Goal: Task Accomplishment & Management: Complete application form

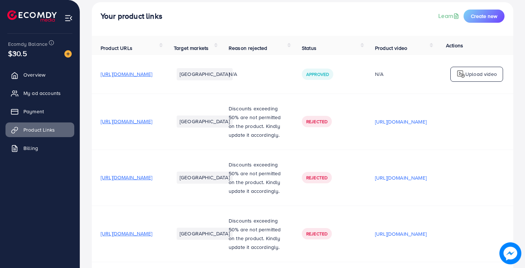
scroll to position [74, 0]
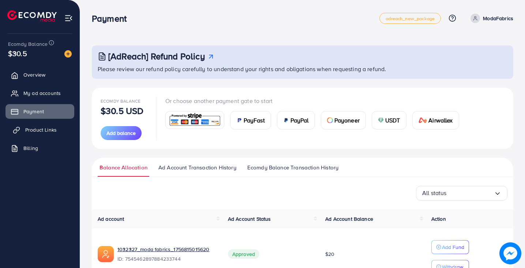
click at [53, 131] on span "Product Links" at bounding box center [40, 129] width 31 height 7
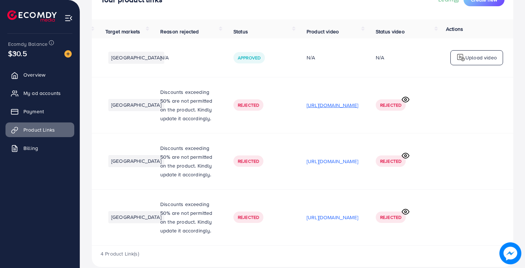
scroll to position [0, 158]
click at [406, 101] on icon at bounding box center [406, 100] width 8 height 8
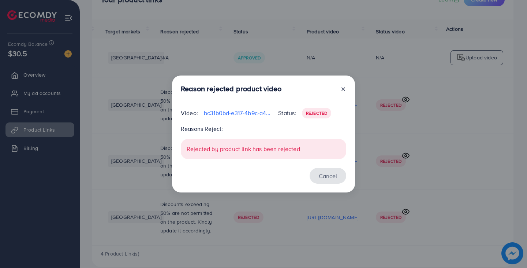
click at [337, 172] on button "Cancel" at bounding box center [328, 176] width 37 height 16
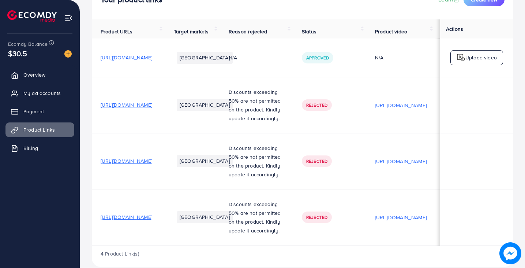
scroll to position [0, 0]
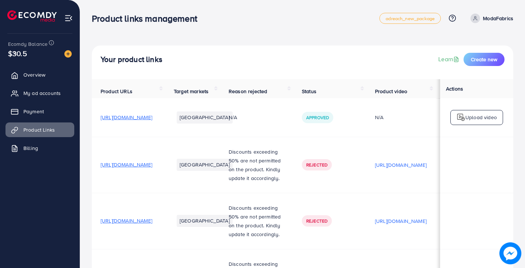
click at [390, 46] on div "Your product links Learn Create new" at bounding box center [303, 62] width 422 height 34
click at [152, 120] on span "[URL][DOMAIN_NAME]" at bounding box center [127, 116] width 52 height 7
click at [486, 55] on button "Create new" at bounding box center [484, 59] width 41 height 13
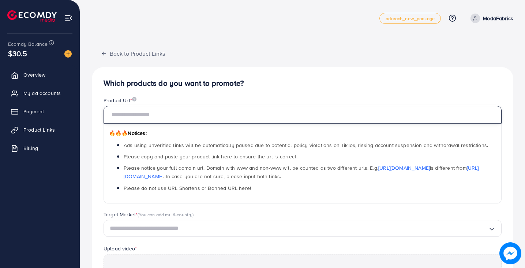
click at [239, 110] on input "text" at bounding box center [303, 115] width 398 height 18
paste input "**********"
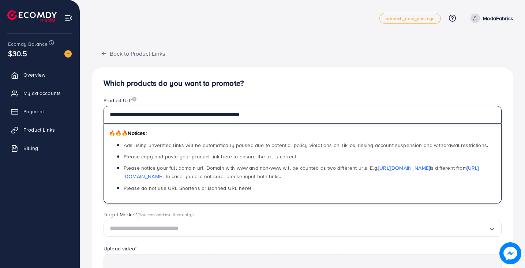
type input "**********"
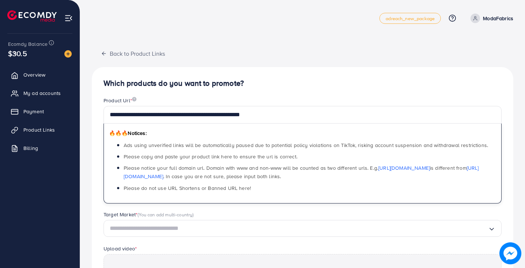
click at [253, 96] on div "**********" at bounding box center [303, 229] width 422 height 324
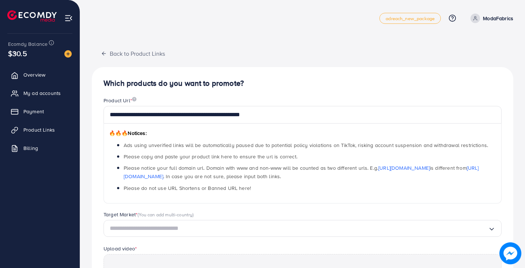
click at [183, 224] on input "Search for option" at bounding box center [299, 227] width 378 height 11
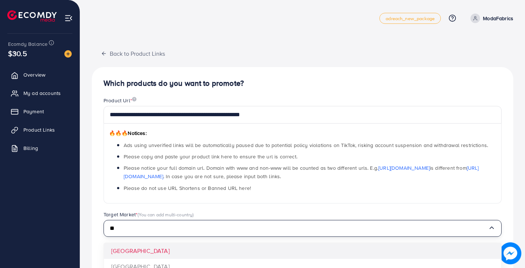
type input "*"
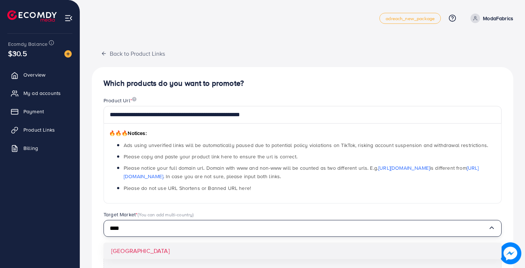
type input "****"
click at [161, 252] on div "**********" at bounding box center [303, 229] width 422 height 324
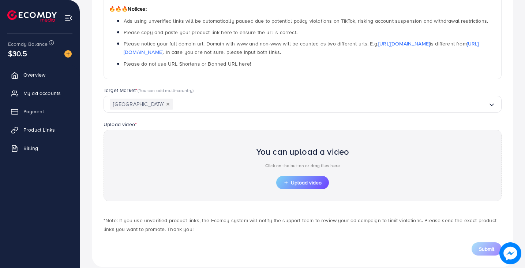
scroll to position [135, 0]
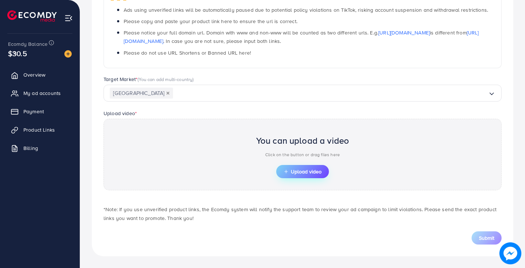
click at [287, 175] on button "Upload video" at bounding box center [302, 171] width 53 height 13
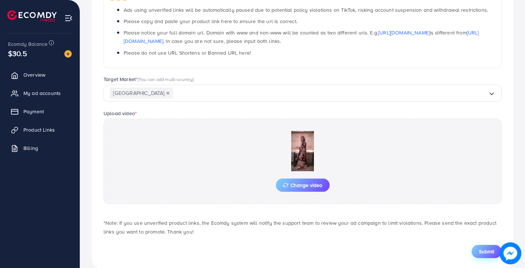
click at [487, 248] on span "Submit" at bounding box center [486, 250] width 15 height 7
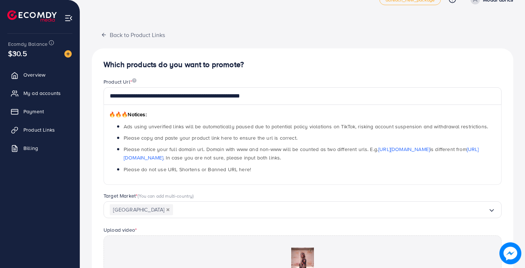
scroll to position [0, 0]
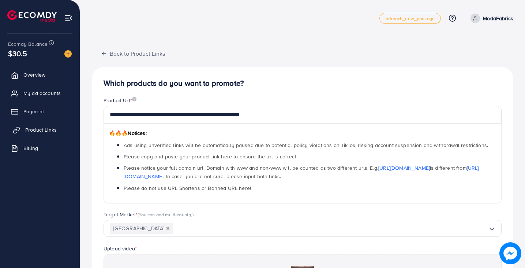
click at [49, 134] on link "Product Links" at bounding box center [39, 129] width 69 height 15
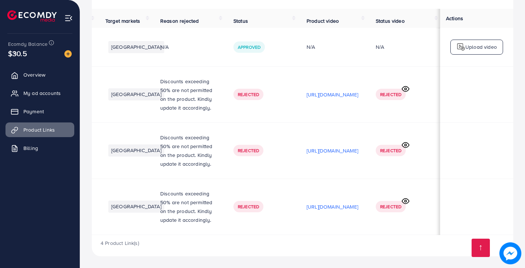
scroll to position [0, 158]
click at [408, 200] on icon at bounding box center [405, 200] width 7 height 5
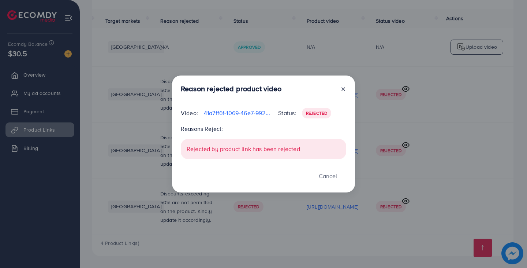
click at [316, 113] on span "Rejected" at bounding box center [316, 113] width 21 height 6
click at [248, 153] on div "Rejected by product link has been rejected" at bounding box center [263, 149] width 165 height 20
click at [336, 175] on button "Cancel" at bounding box center [328, 176] width 37 height 16
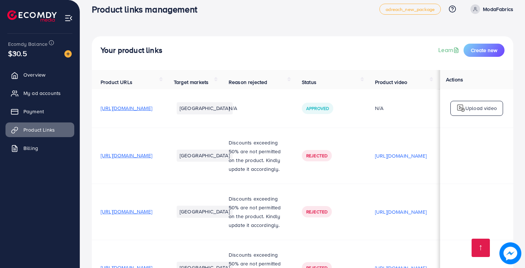
scroll to position [0, 0]
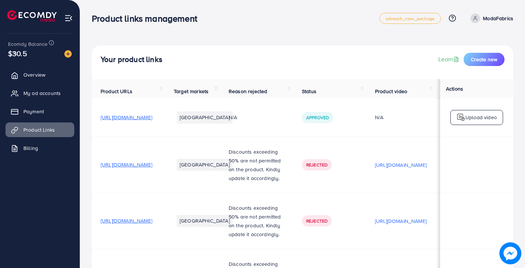
click at [487, 52] on div "Your product links Learn Create new" at bounding box center [303, 62] width 422 height 34
click at [486, 59] on span "Create new" at bounding box center [484, 59] width 26 height 7
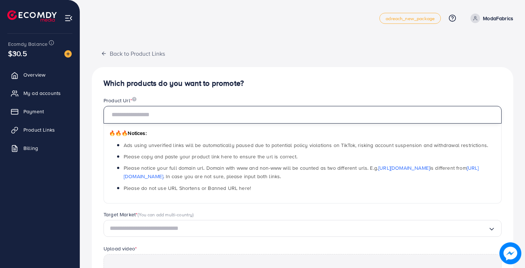
click at [199, 115] on input "text" at bounding box center [303, 115] width 398 height 18
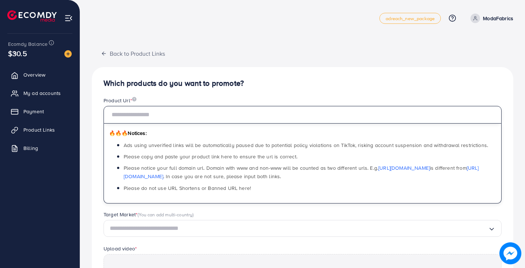
paste input "**********"
type input "**********"
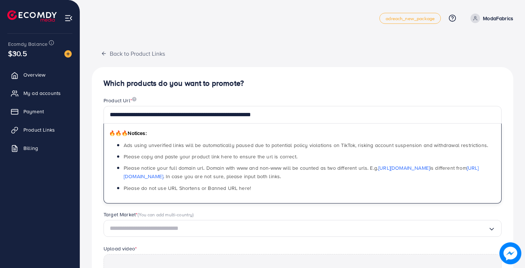
click at [258, 77] on div "**********" at bounding box center [303, 229] width 422 height 324
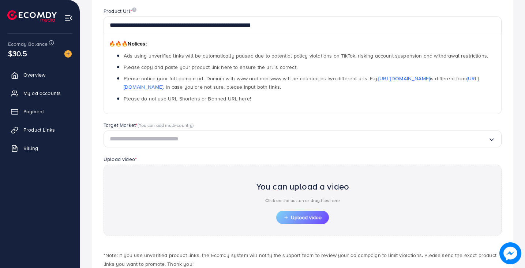
scroll to position [112, 0]
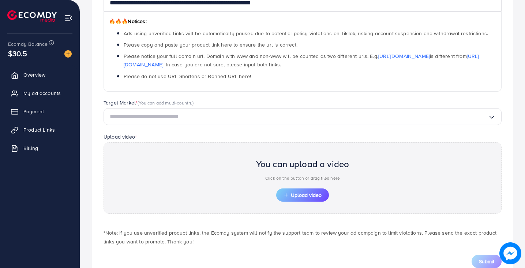
click at [242, 120] on input "Search for option" at bounding box center [299, 116] width 378 height 11
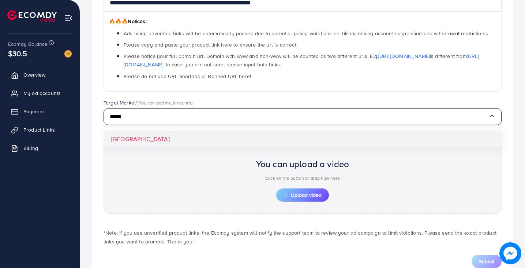
type input "*****"
click at [171, 145] on div "**********" at bounding box center [303, 117] width 422 height 324
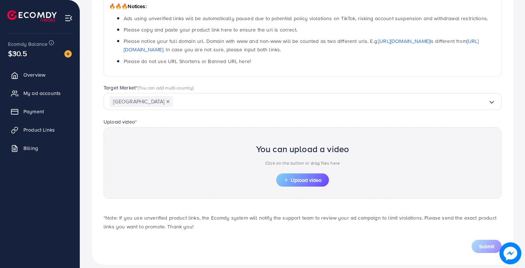
scroll to position [128, 0]
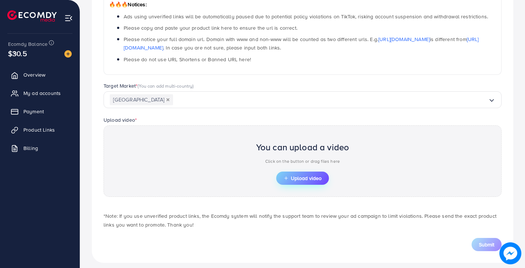
click at [281, 176] on button "Upload video" at bounding box center [302, 177] width 53 height 13
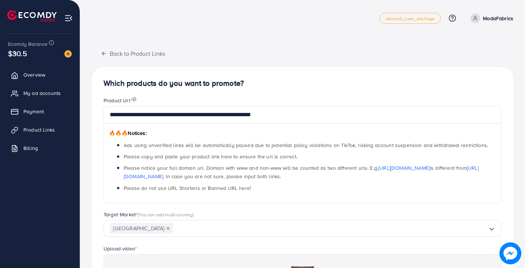
scroll to position [149, 0]
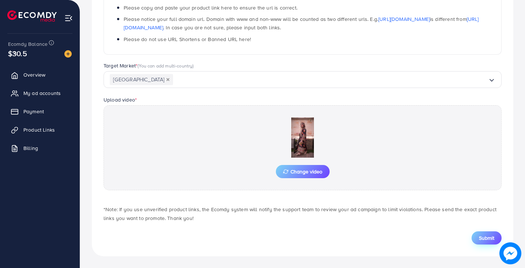
click at [480, 242] on button "Submit" at bounding box center [487, 237] width 30 height 13
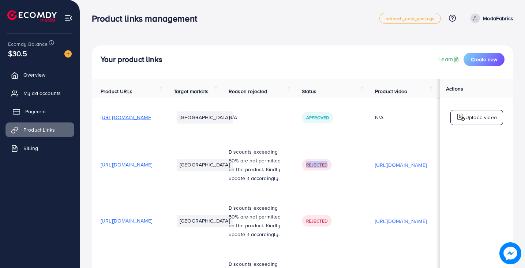
click at [46, 116] on link "Payment" at bounding box center [39, 111] width 69 height 15
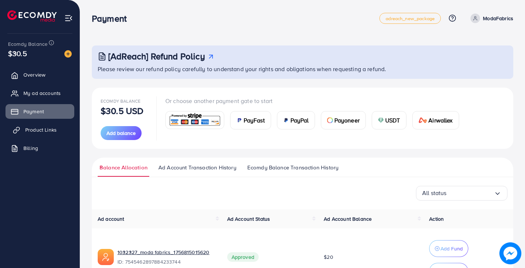
click at [53, 128] on span "Product Links" at bounding box center [40, 129] width 31 height 7
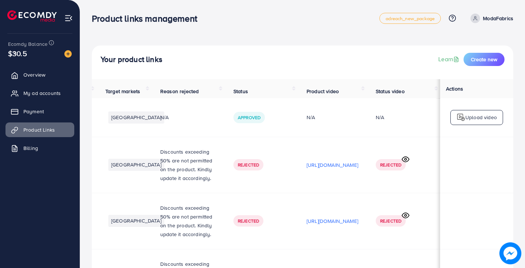
scroll to position [0, 158]
click at [435, 90] on th "Status video" at bounding box center [403, 88] width 73 height 19
click at [436, 93] on th "Status video" at bounding box center [403, 88] width 73 height 19
click at [437, 89] on th "Status video" at bounding box center [403, 88] width 73 height 19
click at [437, 90] on th "Status video" at bounding box center [403, 88] width 73 height 19
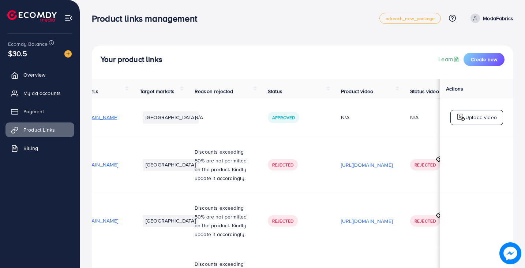
scroll to position [0, 0]
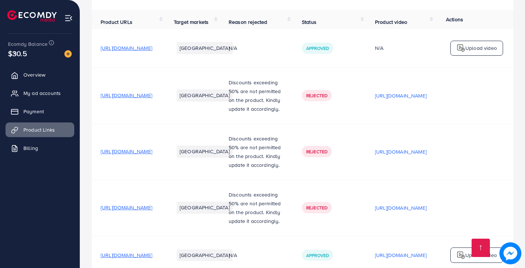
scroll to position [113, 0]
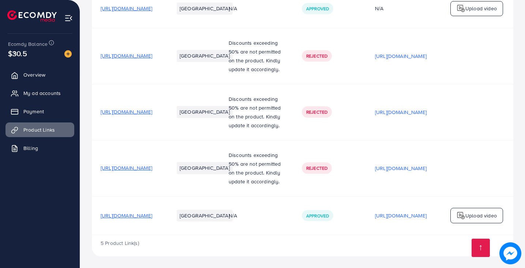
click at [152, 212] on span "[URL][DOMAIN_NAME]" at bounding box center [127, 215] width 52 height 7
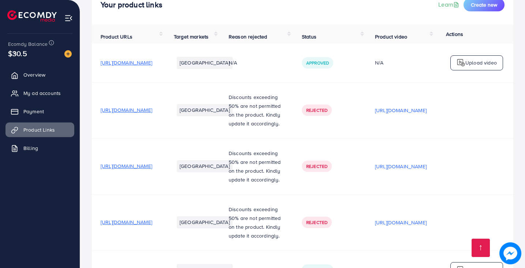
scroll to position [0, 0]
